Goal: Information Seeking & Learning: Learn about a topic

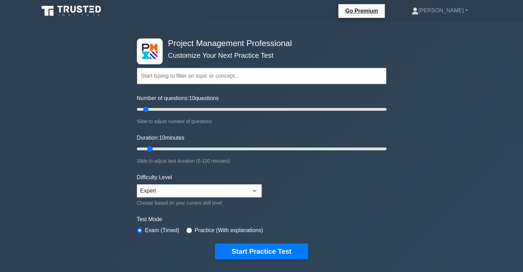
click at [268, 250] on button "Start Practice Test" at bounding box center [261, 252] width 93 height 16
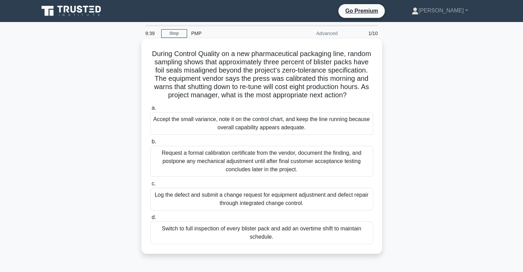
drag, startPoint x: 161, startPoint y: 53, endPoint x: 338, endPoint y: 102, distance: 183.4
click at [338, 100] on h5 "During Control Quality on a new pharmaceutical packaging line, random sampling …" at bounding box center [262, 75] width 224 height 50
click at [377, 90] on div "During Control Quality on a new pharmaceutical packaging line, random sampling …" at bounding box center [261, 146] width 235 height 210
drag, startPoint x: 152, startPoint y: 130, endPoint x: 312, endPoint y: 131, distance: 160.3
click at [312, 131] on div "Accept the small variance, note it on the control chart, and keep the line runn…" at bounding box center [261, 123] width 223 height 23
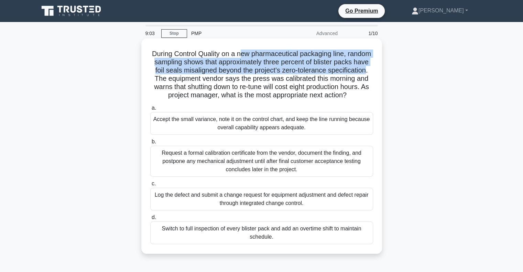
drag, startPoint x: 279, startPoint y: 53, endPoint x: 192, endPoint y: 79, distance: 91.3
click at [192, 79] on h5 "During Control Quality on a new pharmaceutical packaging line, random sampling …" at bounding box center [262, 75] width 224 height 50
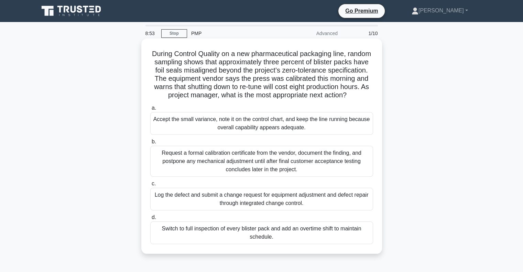
click at [266, 209] on div "Log the defect and submit a change request for equipment adjustment and defect …" at bounding box center [261, 199] width 223 height 23
click at [150, 186] on input "c. Log the defect and submit a change request for equipment adjustment and defe…" at bounding box center [150, 184] width 0 height 4
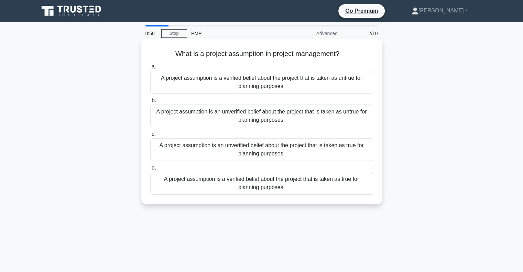
drag, startPoint x: 175, startPoint y: 51, endPoint x: 357, endPoint y: 51, distance: 181.6
click at [357, 51] on h5 "What is a project assumption in project management? .spinner_0XTQ{transform-ori…" at bounding box center [262, 54] width 224 height 9
click at [270, 191] on div "A project assumption is a verified belief about the project that is taken as tr…" at bounding box center [261, 183] width 223 height 23
click at [150, 170] on input "d. A project assumption is a verified belief about the project that is taken as…" at bounding box center [150, 168] width 0 height 4
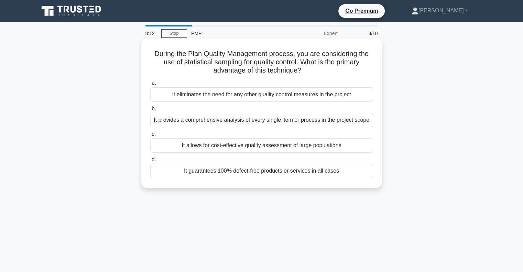
drag, startPoint x: 154, startPoint y: 54, endPoint x: 323, endPoint y: 73, distance: 169.3
click at [323, 73] on h5 "During the Plan Quality Management process, you are considering the use of stat…" at bounding box center [262, 62] width 224 height 25
drag, startPoint x: 298, startPoint y: 63, endPoint x: 367, endPoint y: 71, distance: 69.3
click at [367, 71] on h5 "During the Plan Quality Management process, you are considering the use of stat…" at bounding box center [262, 62] width 224 height 25
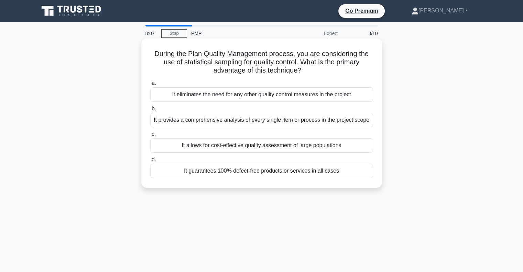
click at [332, 73] on h5 "During the Plan Quality Management process, you are considering the use of stat…" at bounding box center [262, 62] width 224 height 25
click at [283, 146] on div "It allows for cost-effective quality assessment of large populations" at bounding box center [261, 145] width 223 height 14
click at [150, 137] on input "c. It allows for cost-effective quality assessment of large populations" at bounding box center [150, 134] width 0 height 4
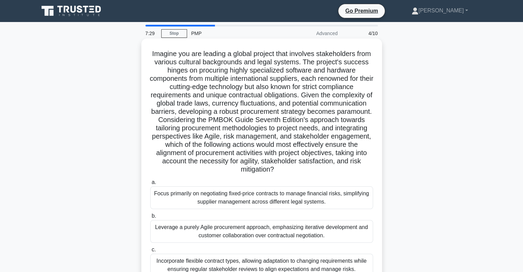
drag, startPoint x: 154, startPoint y: 53, endPoint x: 362, endPoint y: 171, distance: 238.7
click at [362, 171] on h5 "Imagine you are leading a global project that involves stakeholders from variou…" at bounding box center [262, 112] width 224 height 125
drag, startPoint x: 362, startPoint y: 171, endPoint x: 300, endPoint y: 151, distance: 65.0
click at [360, 170] on h5 "Imagine you are leading a global project that involves stakeholders from variou…" at bounding box center [262, 112] width 224 height 125
drag, startPoint x: 222, startPoint y: 121, endPoint x: 376, endPoint y: 174, distance: 163.1
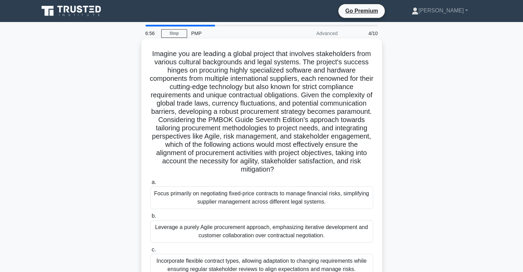
click at [376, 174] on div "Imagine you are leading a global project that involves stakeholders from variou…" at bounding box center [261, 179] width 235 height 276
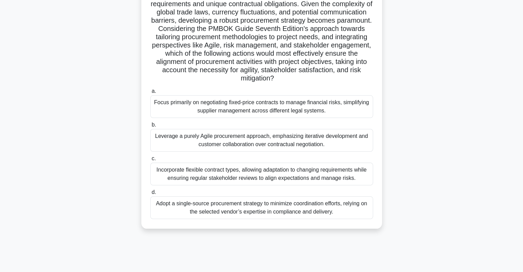
scroll to position [93, 0]
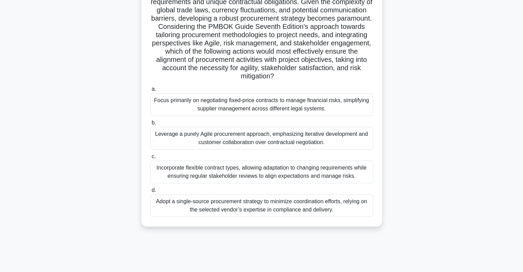
drag, startPoint x: 194, startPoint y: 99, endPoint x: 358, endPoint y: 110, distance: 164.8
click at [358, 110] on div "Focus primarily on negotiating fixed-price contracts to manage financial risks,…" at bounding box center [261, 104] width 223 height 23
drag, startPoint x: 154, startPoint y: 137, endPoint x: 372, endPoint y: 142, distance: 217.5
click at [372, 142] on div "Leverage a purely Agile procurement approach, emphasizing iterative development…" at bounding box center [261, 138] width 223 height 23
drag, startPoint x: 159, startPoint y: 169, endPoint x: 369, endPoint y: 173, distance: 210.3
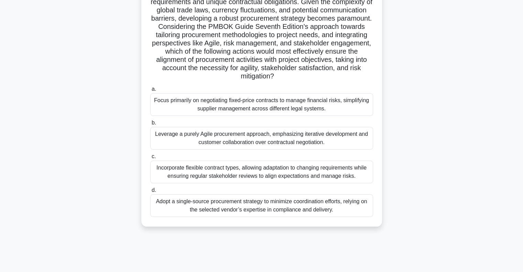
click at [369, 173] on div "Incorporate flexible contract types, allowing adaptation to changing requiremen…" at bounding box center [261, 172] width 223 height 23
drag, startPoint x: 152, startPoint y: 202, endPoint x: 283, endPoint y: 199, distance: 131.1
click at [369, 209] on div "Adopt a single-source procurement strategy to minimize coordination efforts, re…" at bounding box center [261, 205] width 223 height 23
drag, startPoint x: 152, startPoint y: 166, endPoint x: 360, endPoint y: 179, distance: 207.9
click at [360, 179] on div "Incorporate flexible contract types, allowing adaptation to changing requiremen…" at bounding box center [261, 172] width 223 height 23
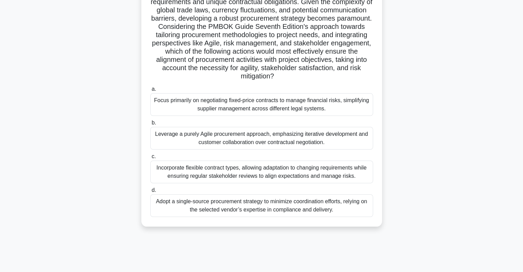
click at [323, 175] on div "Incorporate flexible contract types, allowing adaptation to changing requiremen…" at bounding box center [261, 172] width 223 height 23
click at [150, 159] on input "c. Incorporate flexible contract types, allowing adaptation to changing require…" at bounding box center [150, 156] width 0 height 4
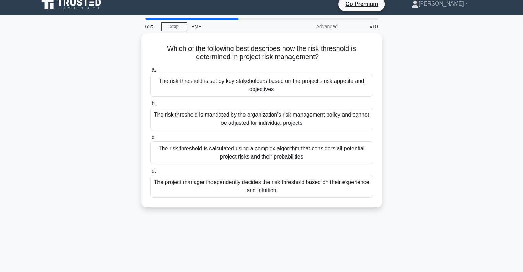
scroll to position [0, 0]
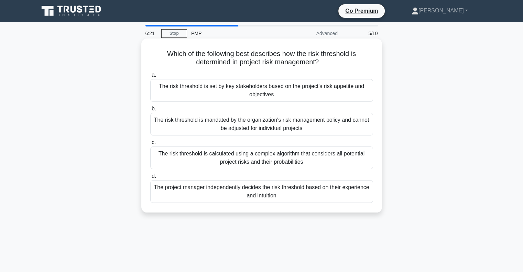
drag, startPoint x: 205, startPoint y: 54, endPoint x: 366, endPoint y: 60, distance: 161.5
click at [366, 60] on h5 "Which of the following best describes how the risk threshold is determined in p…" at bounding box center [262, 58] width 224 height 17
drag, startPoint x: 233, startPoint y: 84, endPoint x: 364, endPoint y: 93, distance: 131.0
click at [364, 93] on div "The risk threshold is set by key stakeholders based on the project's risk appet…" at bounding box center [261, 90] width 223 height 23
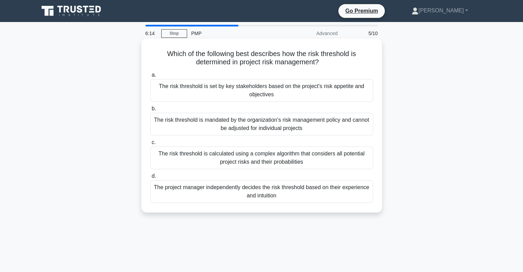
drag, startPoint x: 174, startPoint y: 119, endPoint x: 343, endPoint y: 127, distance: 169.1
click at [343, 127] on div "The risk threshold is mandated by the organization's risk management policy and…" at bounding box center [261, 124] width 223 height 23
drag, startPoint x: 165, startPoint y: 152, endPoint x: 350, endPoint y: 159, distance: 185.6
click at [350, 159] on div "The risk threshold is calculated using a complex algorithm that considers all p…" at bounding box center [261, 158] width 223 height 23
drag, startPoint x: 182, startPoint y: 191, endPoint x: 301, endPoint y: 195, distance: 118.8
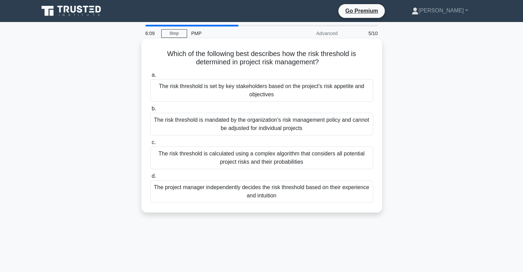
click at [301, 195] on div "The project manager independently decides the risk threshold based on their exp…" at bounding box center [261, 191] width 223 height 23
click at [237, 84] on div "The risk threshold is set by key stakeholders based on the project's risk appet…" at bounding box center [261, 90] width 223 height 23
click at [150, 77] on input "a. The risk threshold is set by key stakeholders based on the project's risk ap…" at bounding box center [150, 75] width 0 height 4
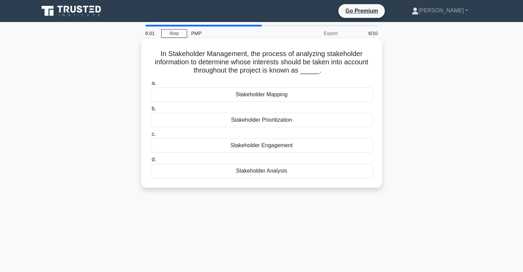
drag, startPoint x: 152, startPoint y: 56, endPoint x: 369, endPoint y: 68, distance: 217.4
click at [369, 68] on h5 "In Stakeholder Management, the process of analyzing stakeholder information to …" at bounding box center [262, 62] width 224 height 25
click at [268, 121] on div "Stakeholder Prioritization" at bounding box center [261, 120] width 223 height 14
click at [150, 111] on input "b. Stakeholder Prioritization" at bounding box center [150, 109] width 0 height 4
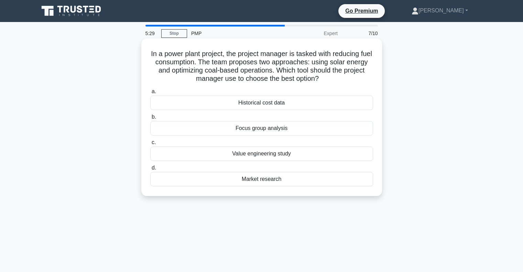
drag, startPoint x: 149, startPoint y: 56, endPoint x: 345, endPoint y: 77, distance: 196.9
click at [345, 77] on h5 "In a power plant project, the project manager is tasked with reducing fuel cons…" at bounding box center [262, 67] width 224 height 34
click at [299, 102] on div "Historical cost data" at bounding box center [261, 103] width 223 height 14
click at [150, 94] on input "a. Historical cost data" at bounding box center [150, 91] width 0 height 4
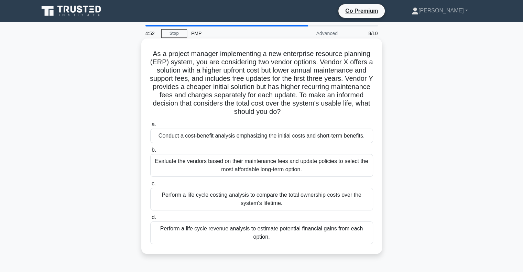
drag, startPoint x: 144, startPoint y: 54, endPoint x: 363, endPoint y: 111, distance: 226.0
click at [363, 111] on div "As a project manager implementing a new enterprise resource planning (ERP) syst…" at bounding box center [261, 146] width 235 height 210
click at [332, 97] on h5 "As a project manager implementing a new enterprise resource planning (ERP) syst…" at bounding box center [262, 83] width 224 height 67
drag, startPoint x: 158, startPoint y: 104, endPoint x: 337, endPoint y: 108, distance: 179.3
click at [337, 108] on h5 "As a project manager implementing a new enterprise resource planning (ERP) syst…" at bounding box center [262, 83] width 224 height 67
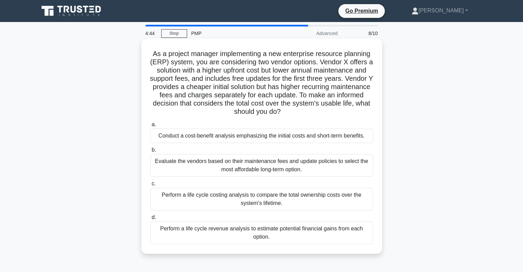
click at [337, 108] on h5 "As a project manager implementing a new enterprise resource planning (ERP) syst…" at bounding box center [262, 83] width 224 height 67
drag, startPoint x: 160, startPoint y: 137, endPoint x: 367, endPoint y: 142, distance: 207.9
click at [367, 142] on div "Conduct a cost-benefit analysis emphasizing the initial costs and short-term be…" at bounding box center [261, 136] width 223 height 14
drag, startPoint x: 164, startPoint y: 161, endPoint x: 328, endPoint y: 167, distance: 163.9
click at [328, 167] on div "Evaluate the vendors based on their maintenance fees and update policies to sel…" at bounding box center [261, 165] width 223 height 23
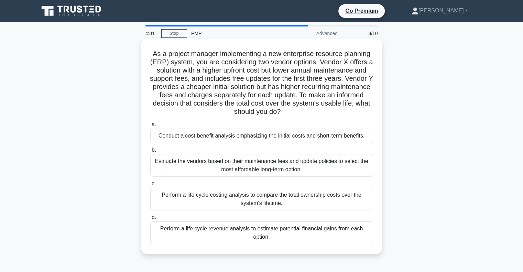
drag, startPoint x: 161, startPoint y: 193, endPoint x: 357, endPoint y: 201, distance: 196.6
click at [357, 201] on div "Perform a life cycle costing analysis to compare the total ownership costs over…" at bounding box center [261, 199] width 223 height 23
drag, startPoint x: 158, startPoint y: 230, endPoint x: 368, endPoint y: 236, distance: 210.3
click at [368, 236] on div "Perform a life cycle revenue analysis to estimate potential financial gains fro…" at bounding box center [261, 233] width 223 height 23
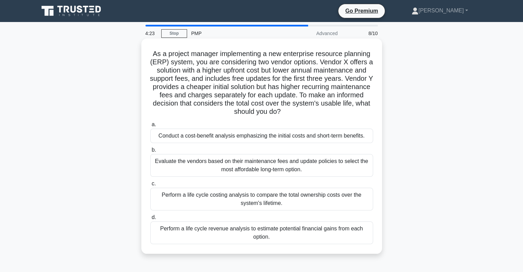
click at [150, 220] on input "d. Perform a life cycle revenue analysis to estimate potential financial gains …" at bounding box center [150, 217] width 0 height 4
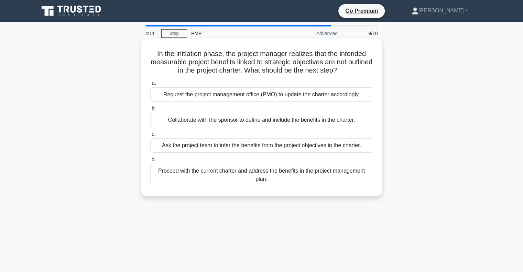
drag, startPoint x: 153, startPoint y: 55, endPoint x: 355, endPoint y: 70, distance: 202.5
click at [355, 70] on h5 "In the initiation phase, the project manager realizes that the intended measura…" at bounding box center [262, 62] width 224 height 25
click at [239, 120] on div "Collaborate with the sponsor to define and include the benefits in the charter." at bounding box center [261, 120] width 223 height 14
click at [150, 111] on input "b. Collaborate with the sponsor to define and include the benefits in the chart…" at bounding box center [150, 109] width 0 height 4
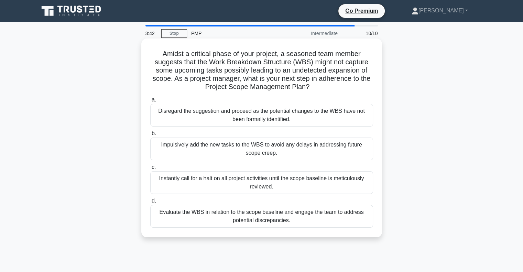
drag, startPoint x: 160, startPoint y: 52, endPoint x: 380, endPoint y: 88, distance: 223.1
click at [380, 88] on div "Amidst a critical phase of your project, a seasoned team member suggests that t…" at bounding box center [261, 138] width 241 height 199
click at [255, 221] on div "Evaluate the WBS in relation to the scope baseline and engage the team to addre…" at bounding box center [261, 216] width 223 height 23
click at [150, 203] on input "d. Evaluate the WBS in relation to the scope baseline and engage the team to ad…" at bounding box center [150, 201] width 0 height 4
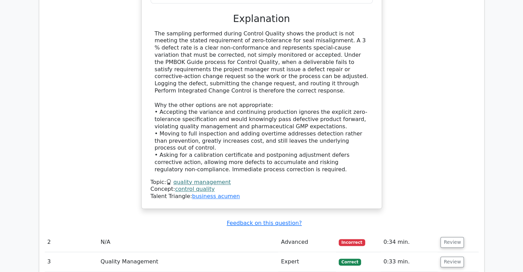
scroll to position [833, 0]
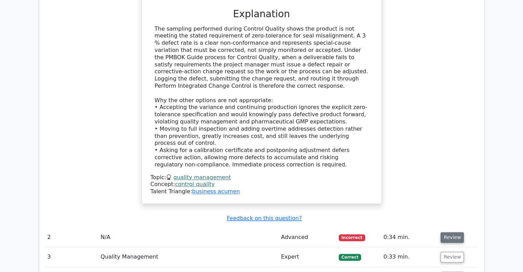
click at [448, 232] on button "Review" at bounding box center [452, 237] width 23 height 11
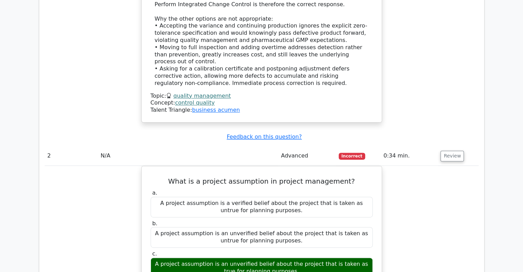
scroll to position [957, 0]
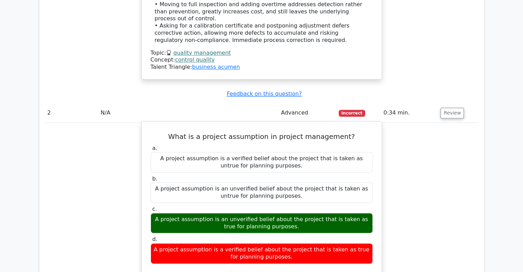
drag, startPoint x: 157, startPoint y: 176, endPoint x: 365, endPoint y: 191, distance: 209.1
click at [365, 213] on div "A project assumption is an unverified belief about the project that is taken as…" at bounding box center [262, 223] width 222 height 21
click at [318, 213] on div "A project assumption is an unverified belief about the project that is taken as…" at bounding box center [262, 223] width 222 height 21
drag, startPoint x: 304, startPoint y: 185, endPoint x: 148, endPoint y: 174, distance: 156.2
click at [148, 206] on div "c. A project assumption is an unverified belief about the project that is taken…" at bounding box center [262, 220] width 231 height 28
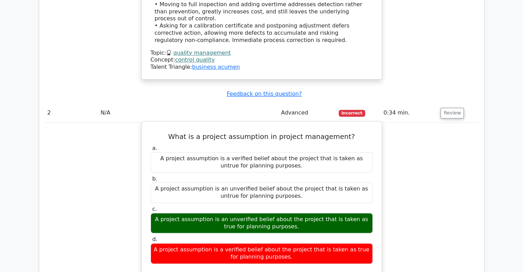
click at [172, 213] on div "A project assumption is an unverified belief about the project that is taken as…" at bounding box center [262, 223] width 222 height 21
drag, startPoint x: 156, startPoint y: 178, endPoint x: 361, endPoint y: 193, distance: 206.3
click at [361, 193] on div "a. A project assumption is a verified belief about the project that is taken as…" at bounding box center [262, 204] width 231 height 122
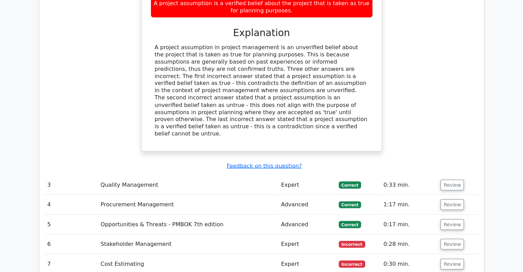
scroll to position [1250, 0]
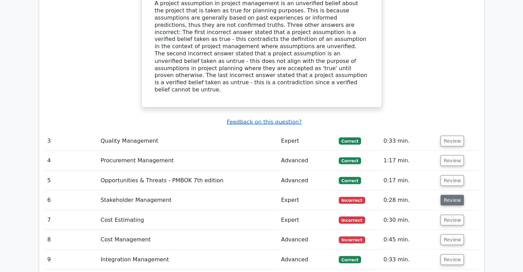
click at [453, 195] on button "Review" at bounding box center [452, 200] width 23 height 11
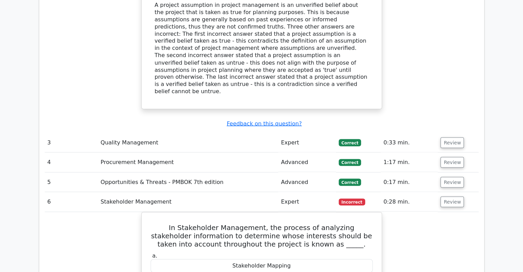
scroll to position [1334, 0]
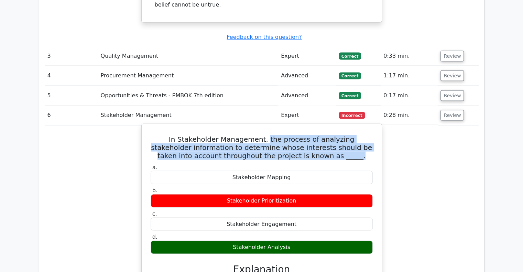
drag, startPoint x: 250, startPoint y: 83, endPoint x: 369, endPoint y: 98, distance: 120.0
click at [369, 135] on h5 "In Stakeholder Management, the process of analyzing stakeholder information to …" at bounding box center [262, 147] width 224 height 25
click at [299, 135] on h5 "In Stakeholder Management, the process of analyzing stakeholder information to …" at bounding box center [262, 147] width 224 height 25
drag, startPoint x: 247, startPoint y: 82, endPoint x: 366, endPoint y: 99, distance: 120.3
click at [366, 135] on h5 "In Stakeholder Management, the process of analyzing stakeholder information to …" at bounding box center [262, 147] width 224 height 25
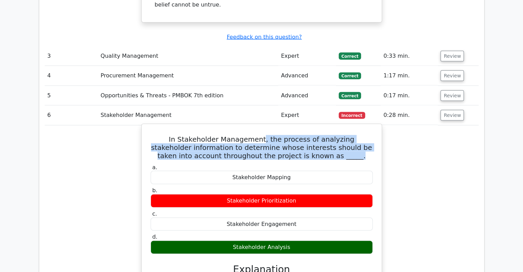
click at [366, 135] on h5 "In Stakeholder Management, the process of analyzing stakeholder information to …" at bounding box center [262, 147] width 224 height 25
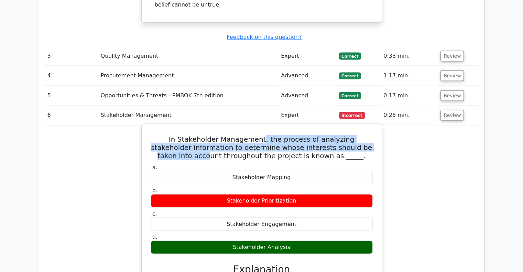
drag, startPoint x: 247, startPoint y: 82, endPoint x: 364, endPoint y: 89, distance: 116.8
click at [364, 135] on h5 "In Stakeholder Management, the process of analyzing stakeholder information to …" at bounding box center [262, 147] width 224 height 25
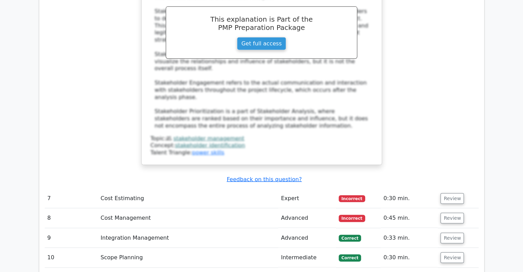
scroll to position [1628, 0]
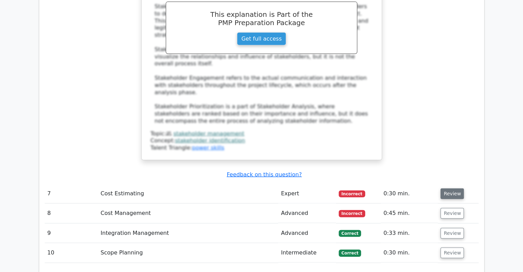
click at [454, 189] on button "Review" at bounding box center [452, 194] width 23 height 11
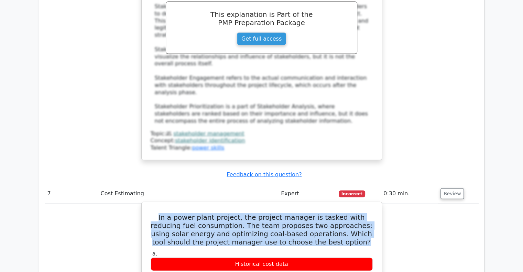
drag, startPoint x: 154, startPoint y: 140, endPoint x: 346, endPoint y: 163, distance: 193.3
click at [346, 213] on h5 "In a power plant project, the project manager is tasked with reducing fuel cons…" at bounding box center [262, 229] width 224 height 33
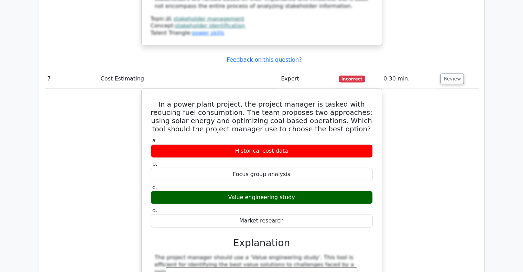
scroll to position [1729, 0]
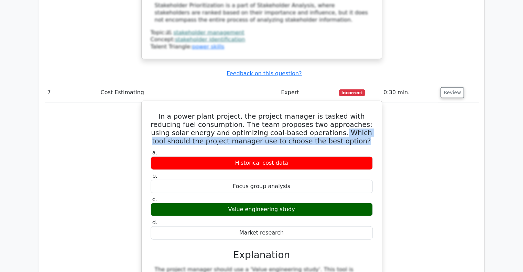
drag, startPoint x: 298, startPoint y: 54, endPoint x: 344, endPoint y: 66, distance: 46.9
click at [344, 112] on h5 "In a power plant project, the project manager is tasked with reducing fuel cons…" at bounding box center [262, 128] width 224 height 33
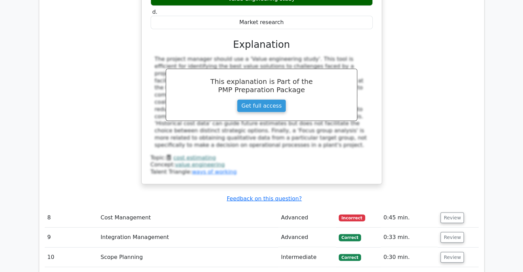
scroll to position [1952, 0]
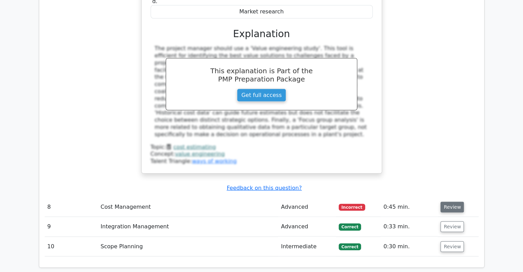
click at [453, 202] on button "Review" at bounding box center [452, 207] width 23 height 11
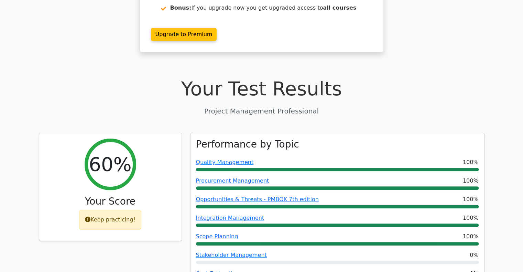
scroll to position [0, 0]
